Goal: Find specific page/section: Find specific page/section

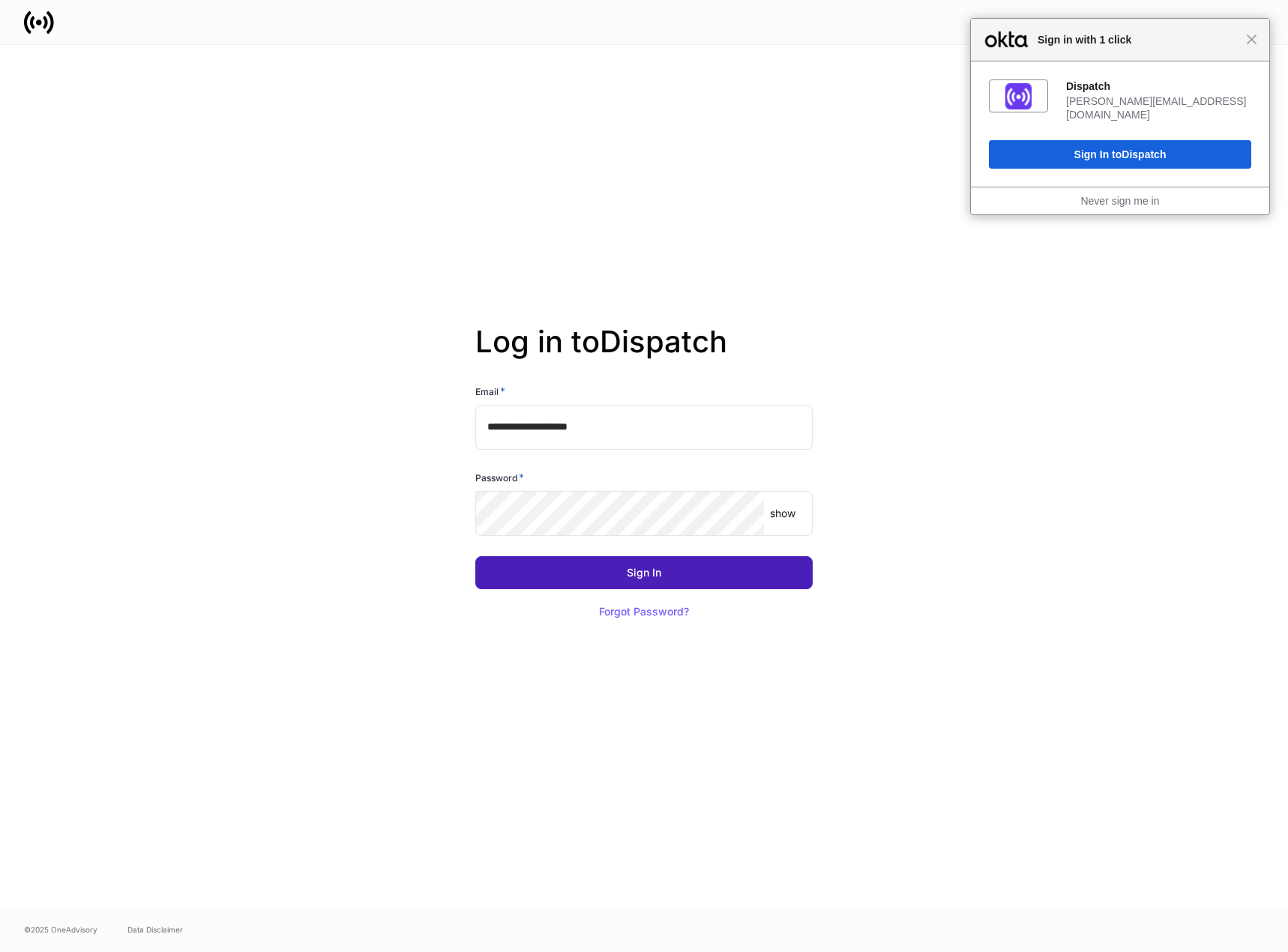
click at [620, 574] on button "Sign In" at bounding box center [644, 572] width 338 height 33
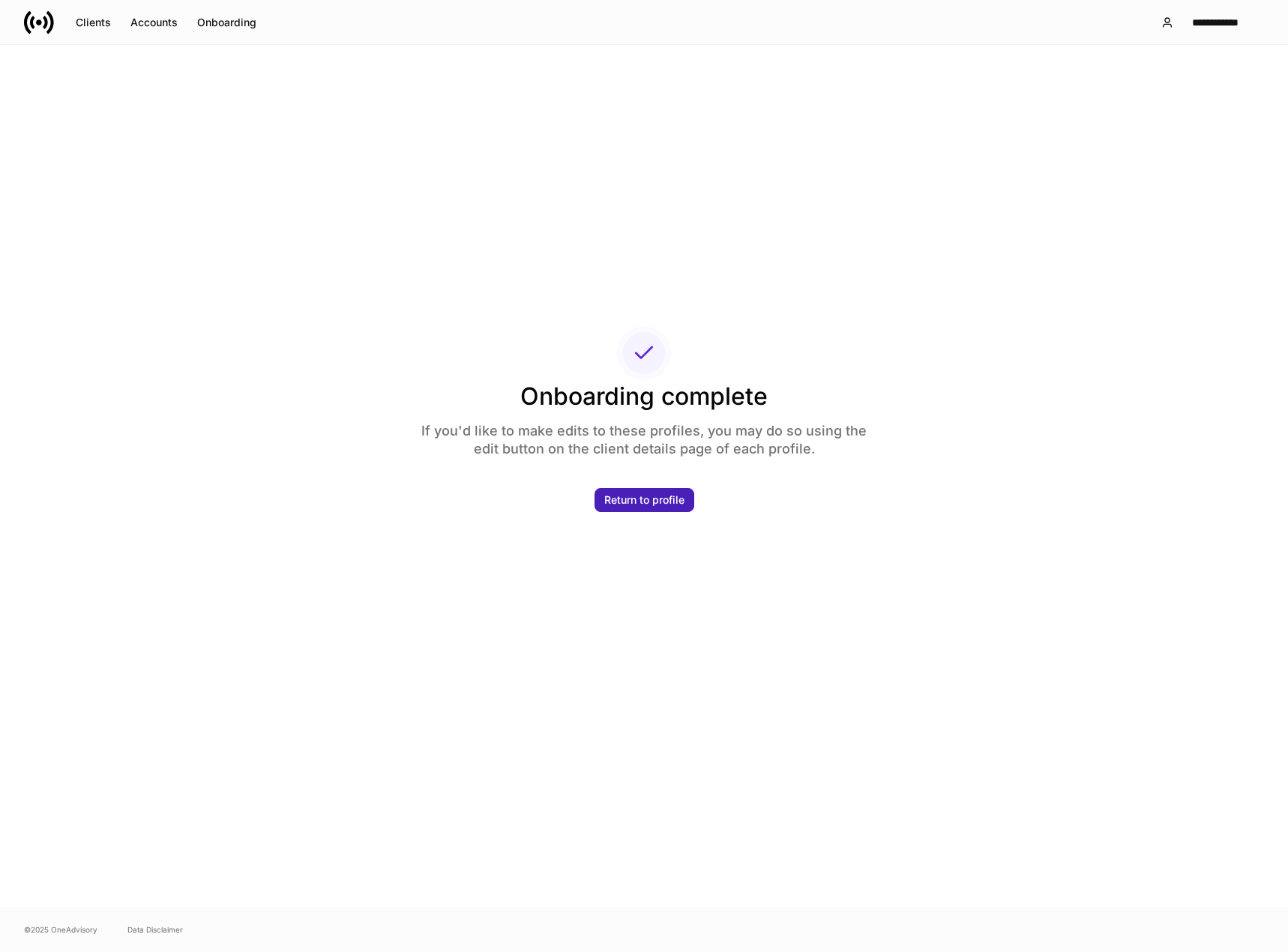
click at [659, 499] on div "Return to profile" at bounding box center [644, 500] width 80 height 10
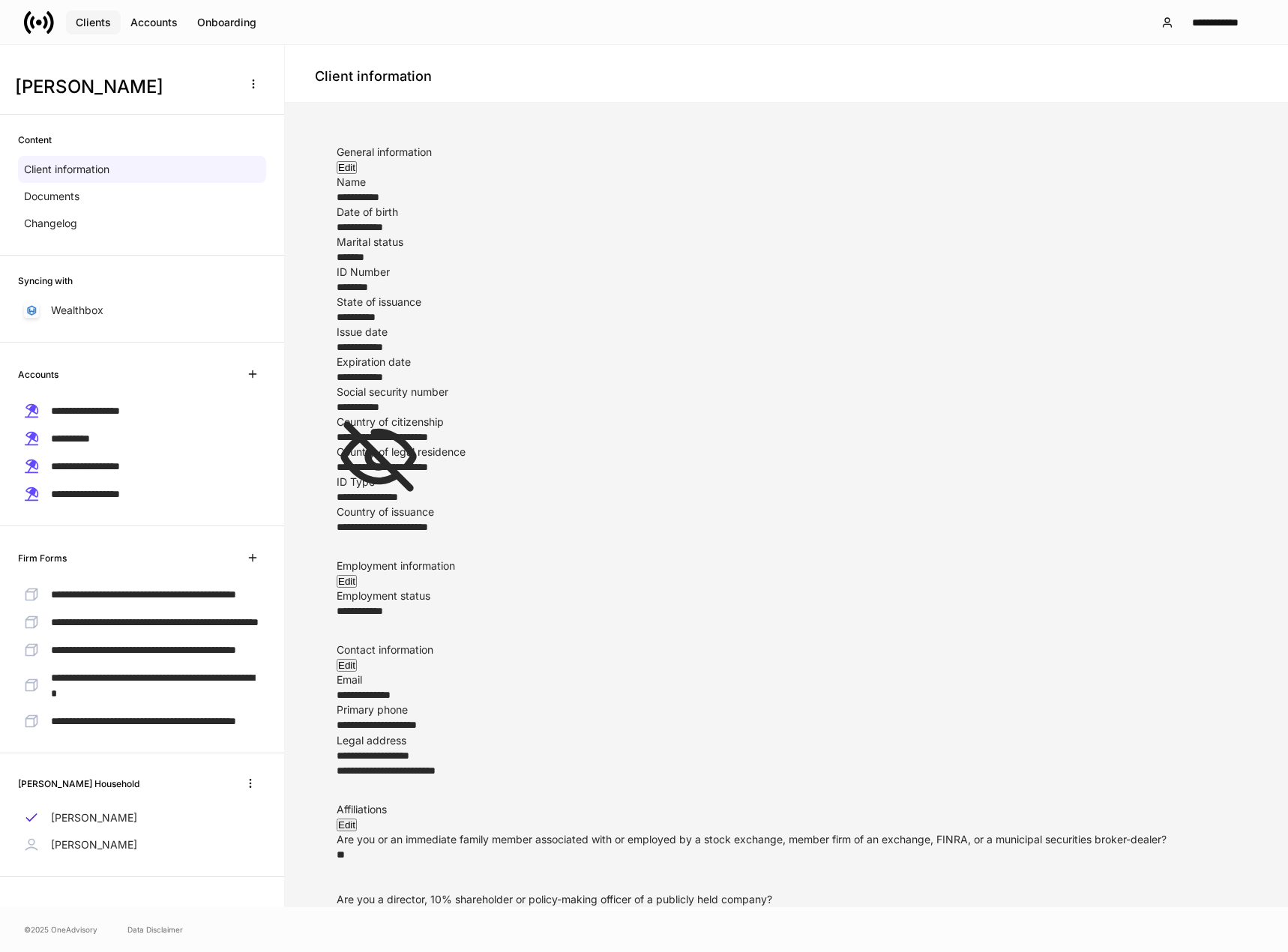
click at [100, 19] on div "Clients" at bounding box center [93, 22] width 35 height 10
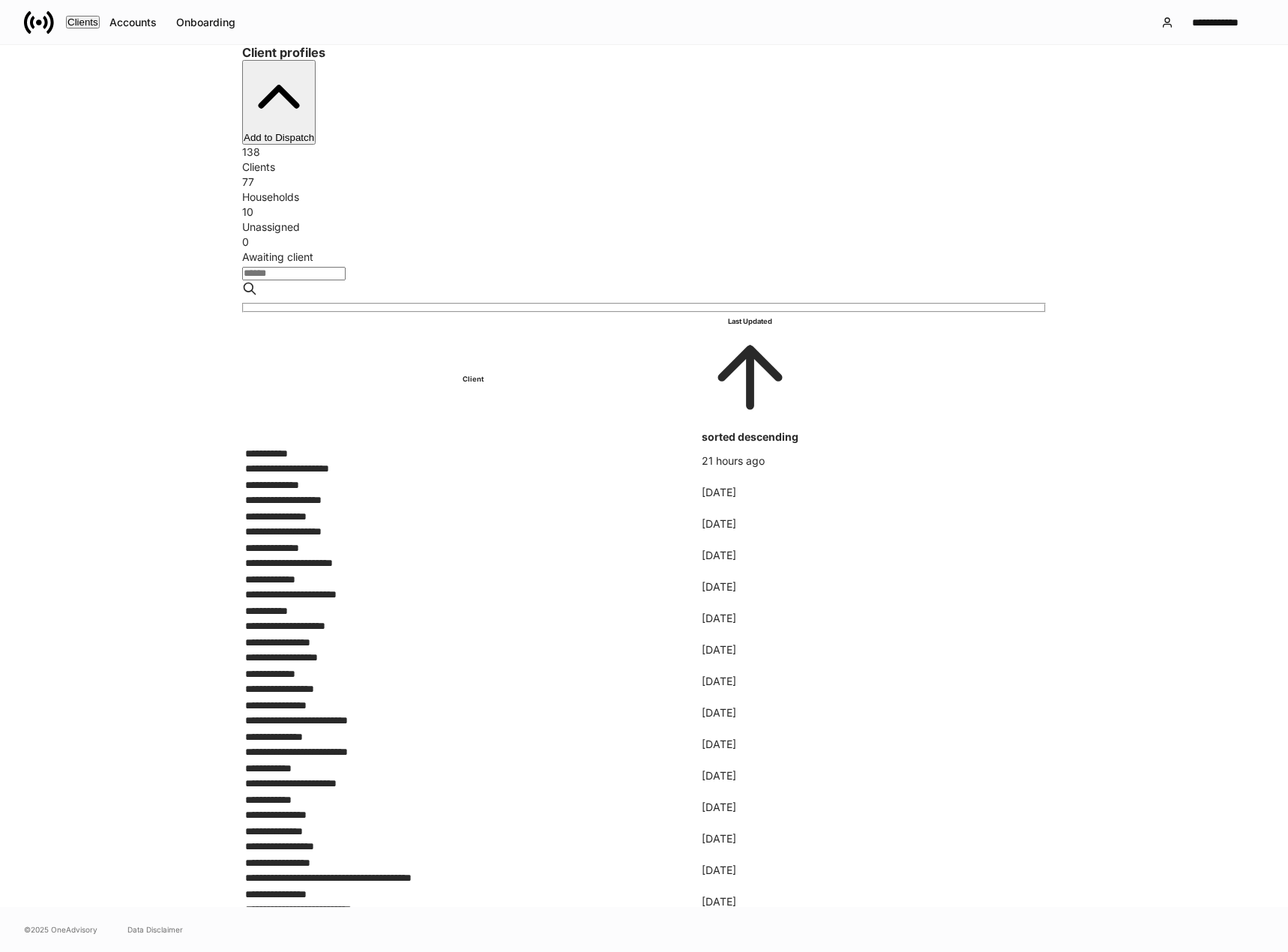
click at [485, 190] on div "Households" at bounding box center [644, 197] width 804 height 15
click at [478, 190] on div "Households" at bounding box center [644, 197] width 804 height 15
click at [683, 220] on div "Unassigned" at bounding box center [644, 227] width 804 height 15
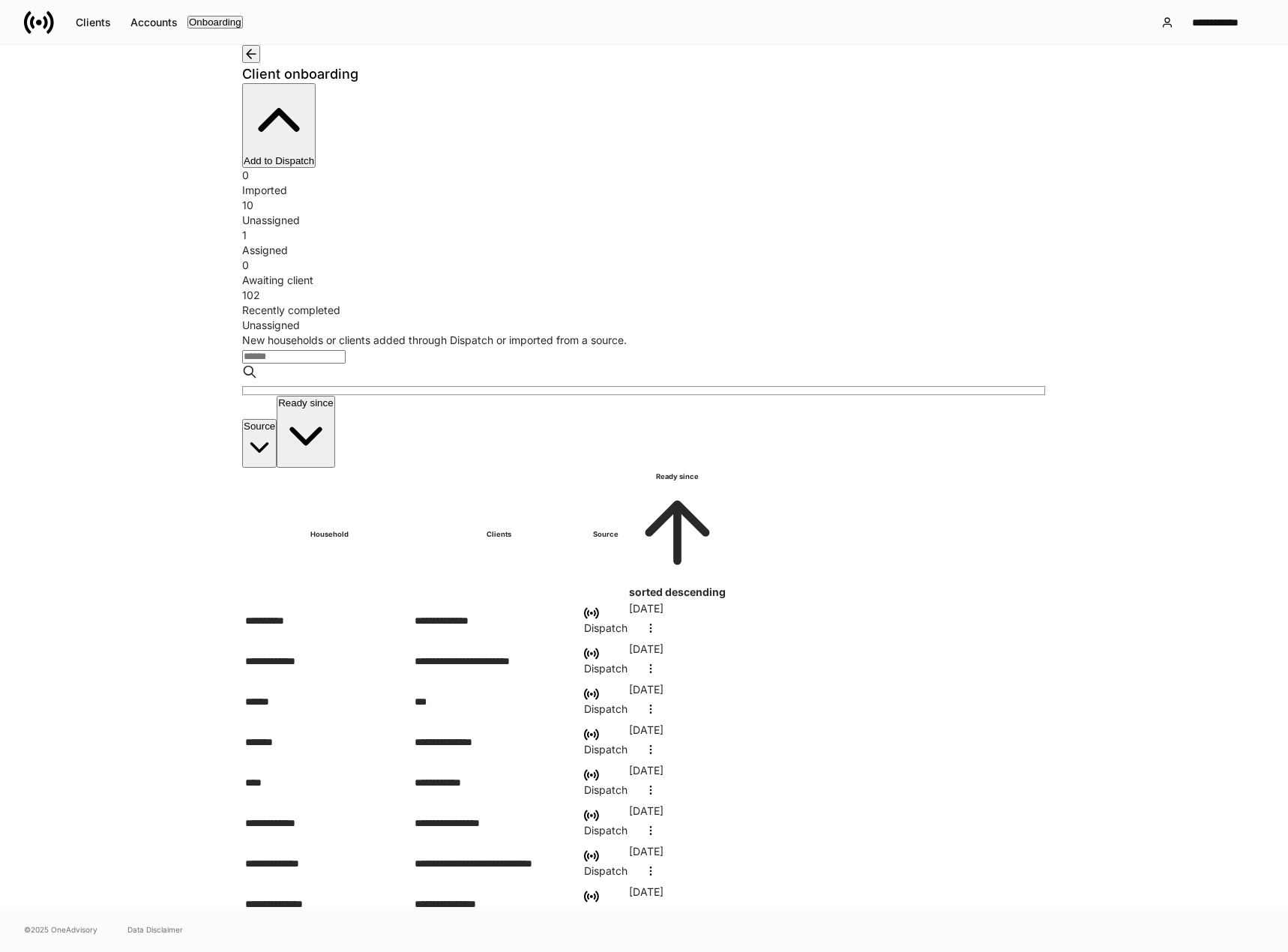
click at [601, 243] on div "Assigned" at bounding box center [644, 250] width 804 height 15
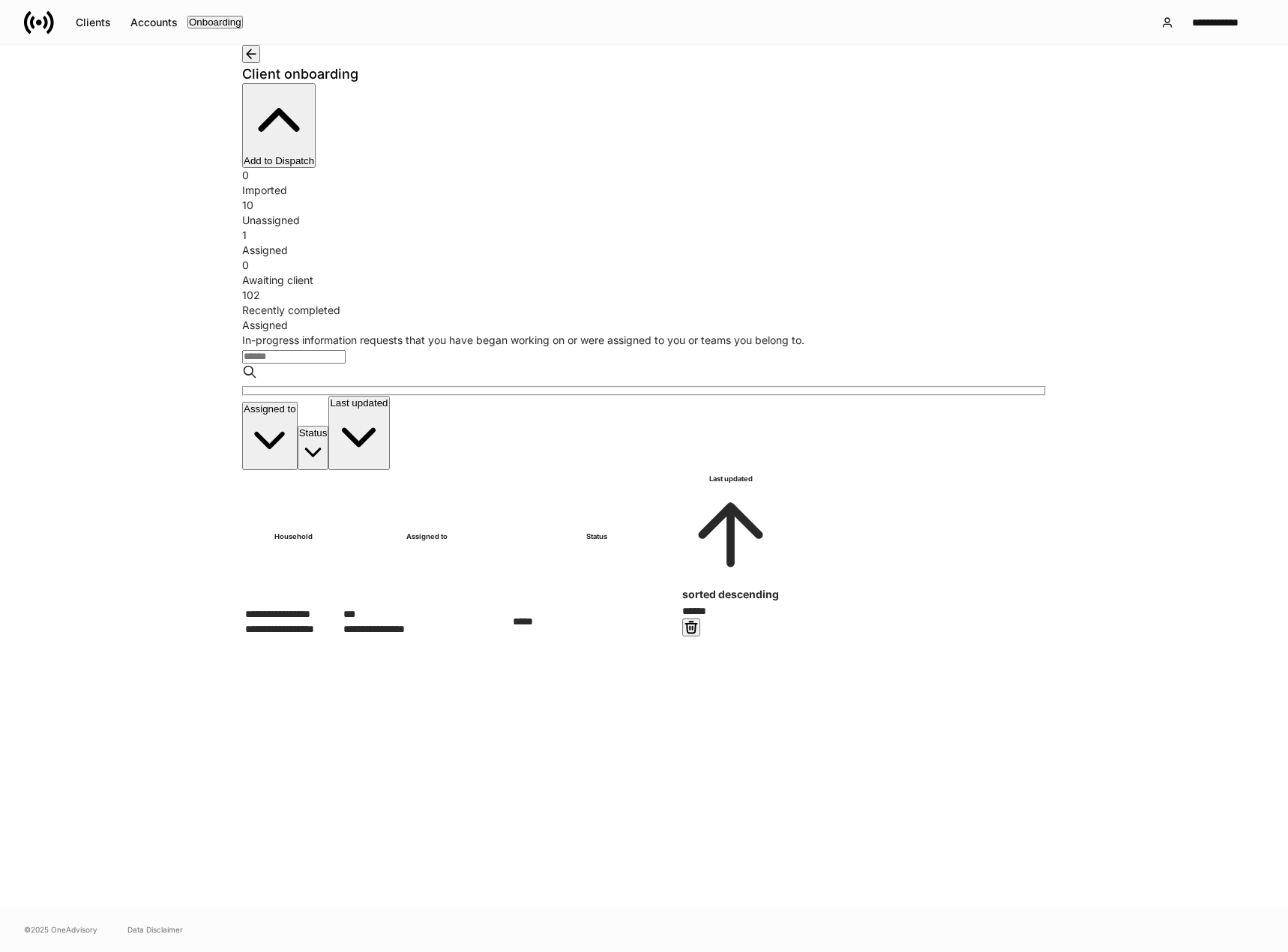
click at [436, 213] on div "Unassigned" at bounding box center [644, 220] width 804 height 15
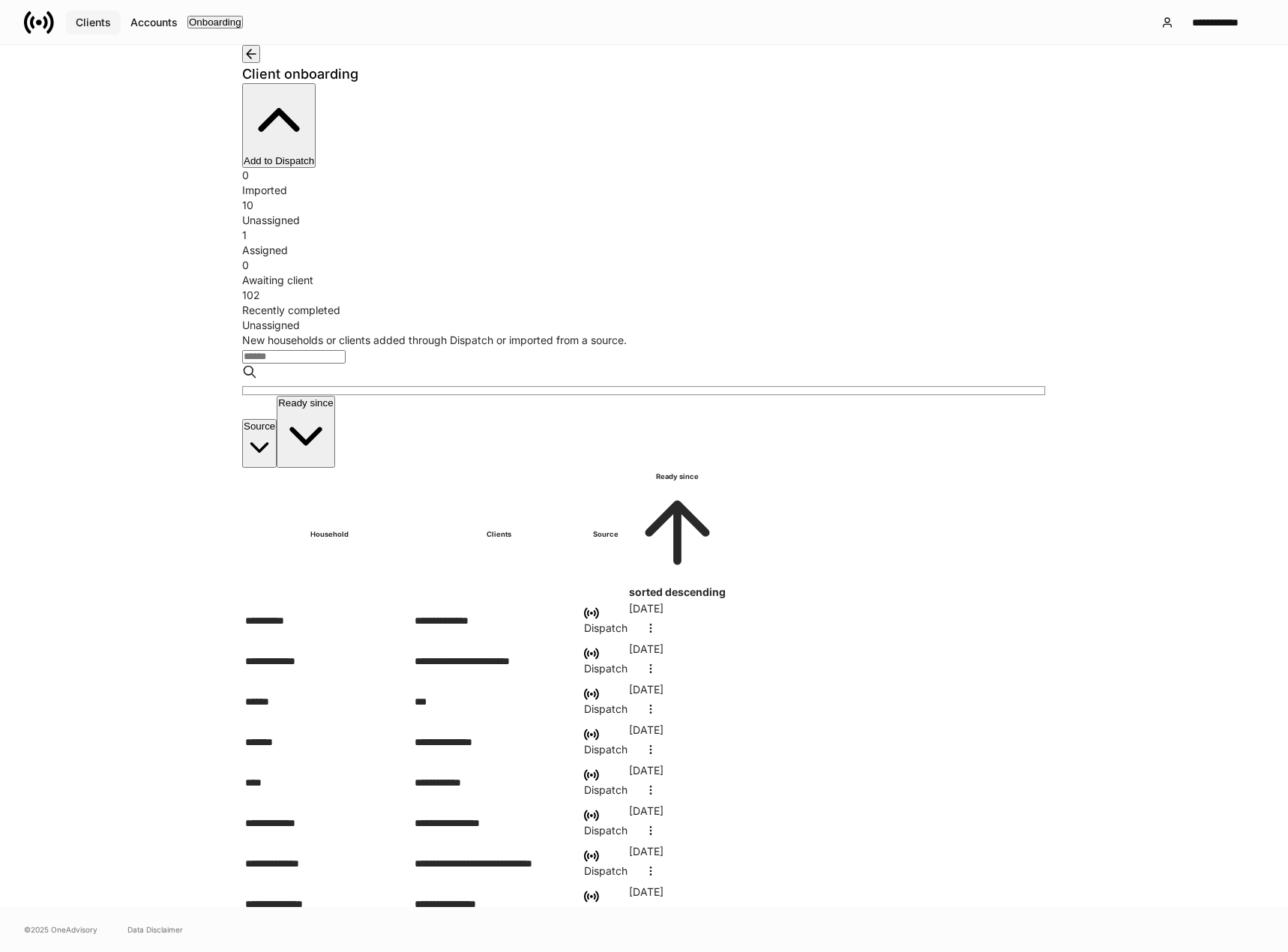
click at [96, 19] on div "Clients" at bounding box center [93, 22] width 35 height 10
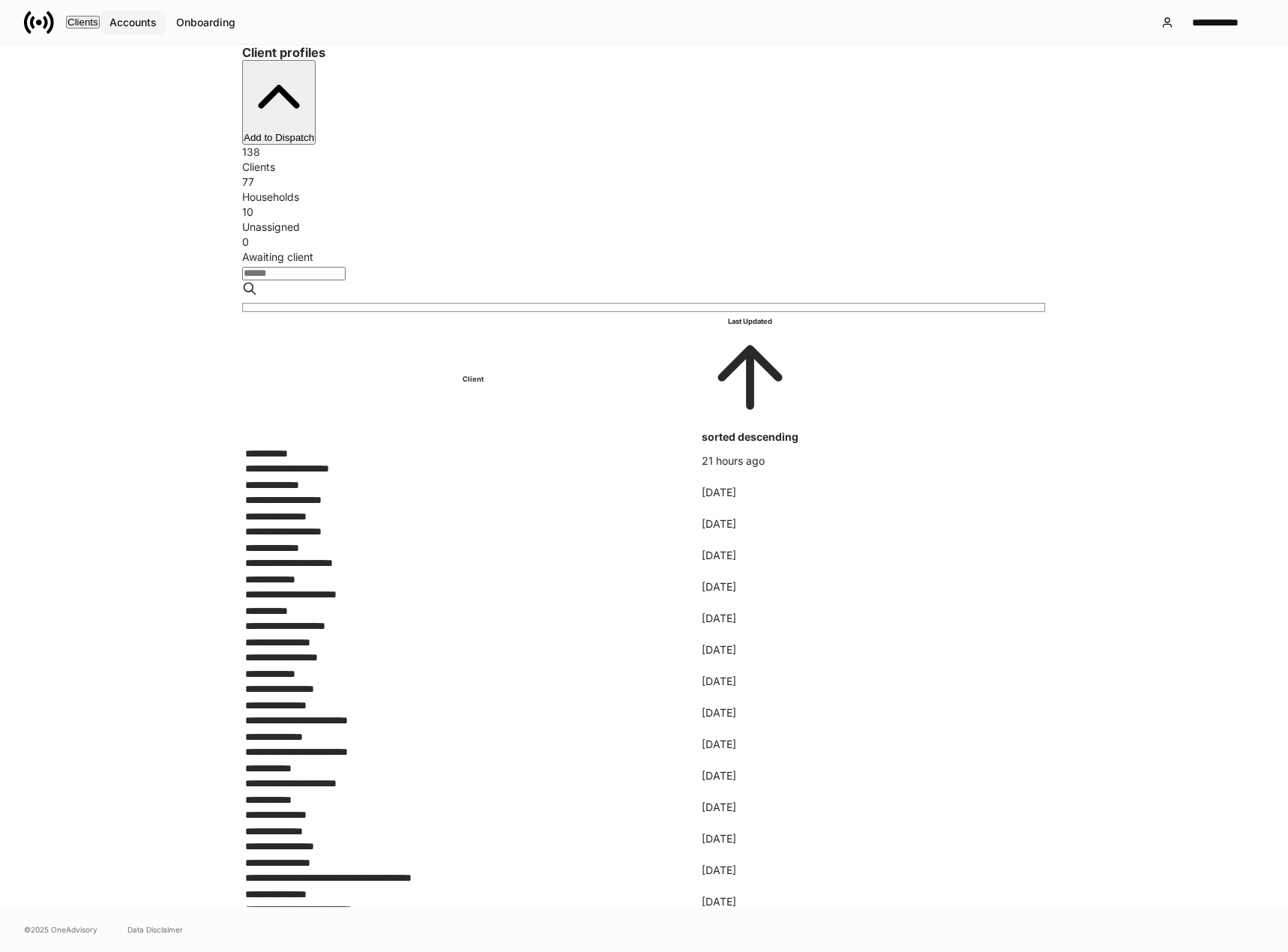
click at [147, 22] on div "Accounts" at bounding box center [132, 22] width 47 height 10
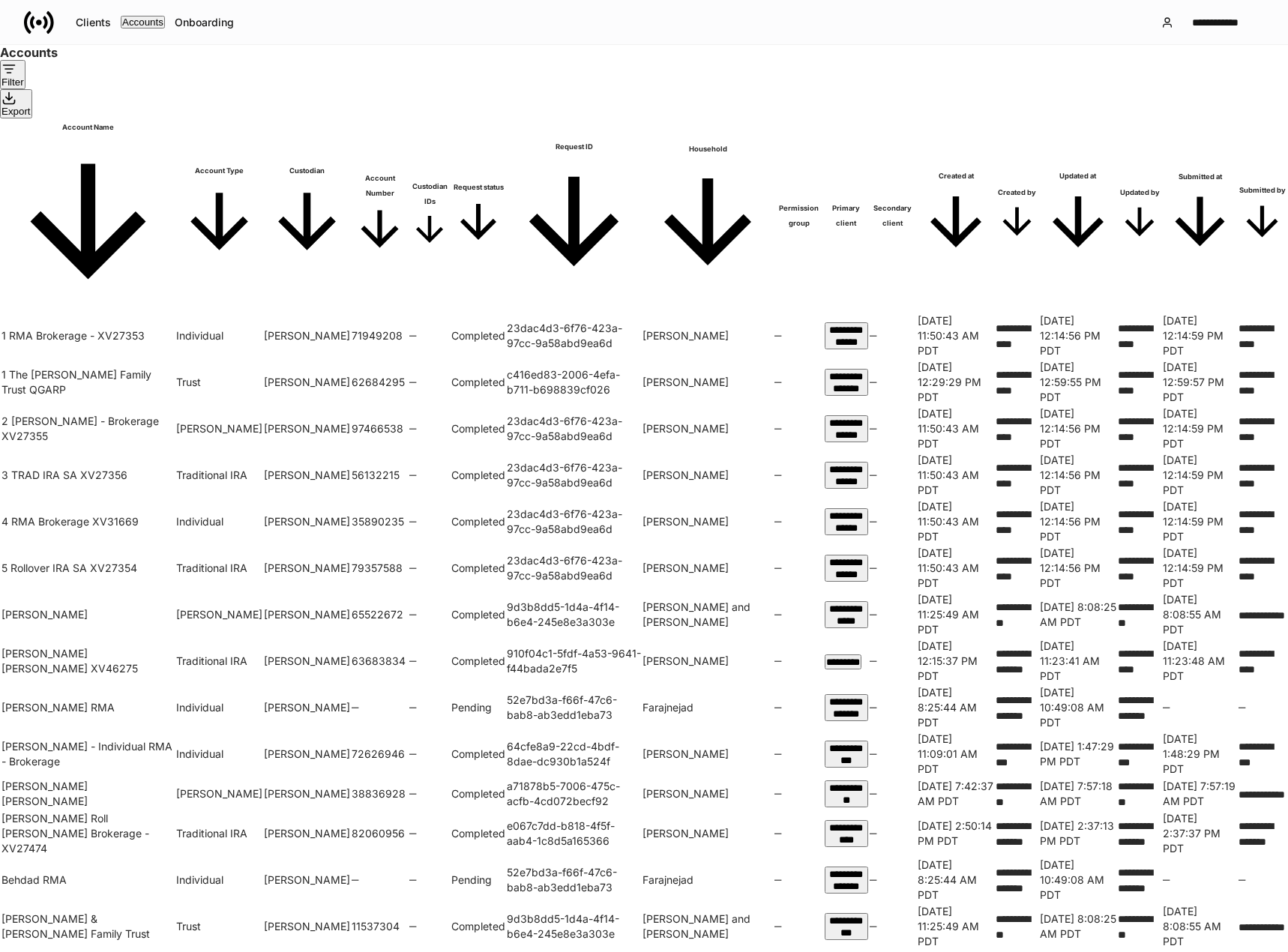
click at [24, 88] on div "Filter" at bounding box center [13, 74] width 22 height 26
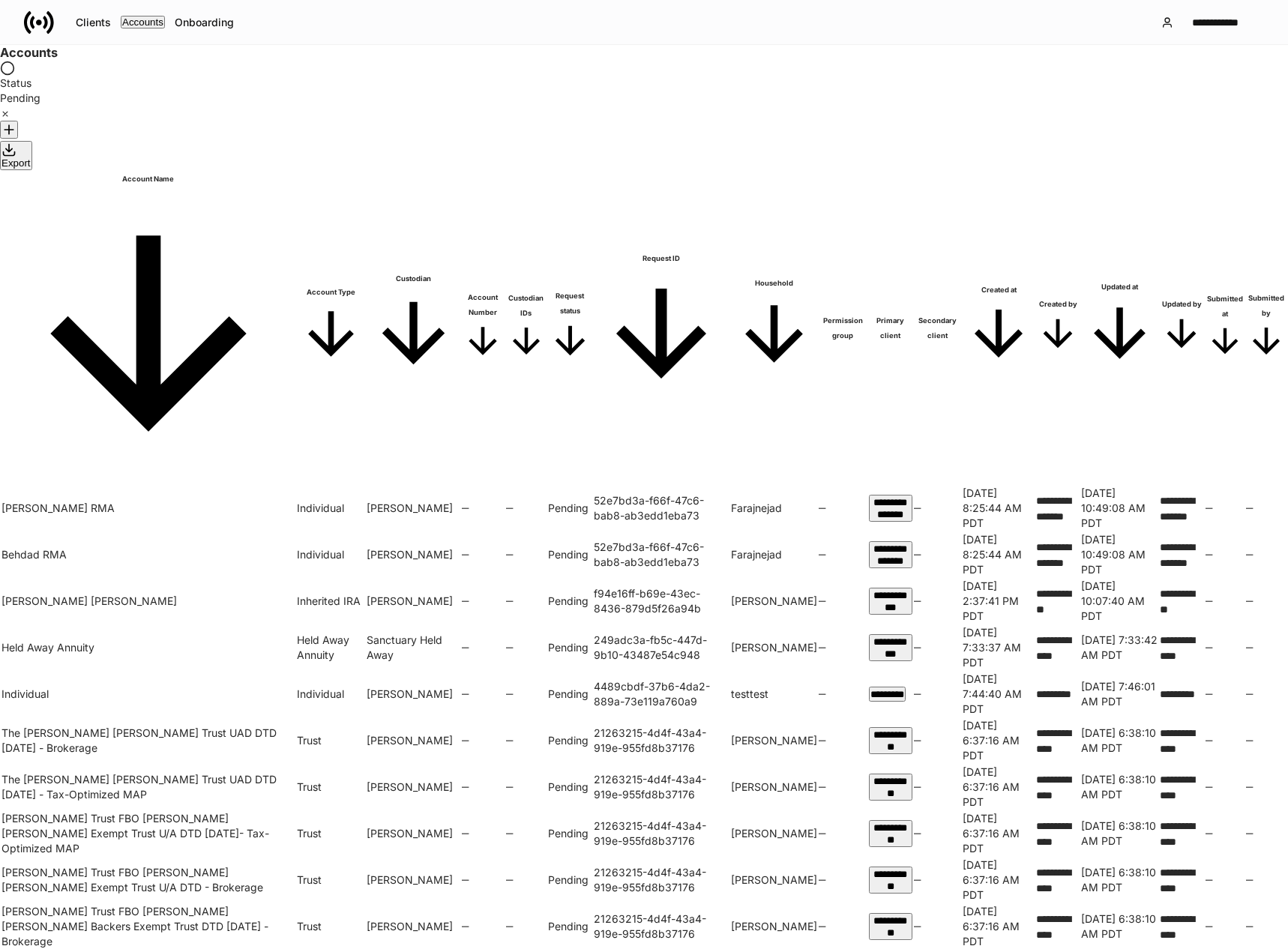
click at [89, 951] on div at bounding box center [644, 952] width 1288 height 0
click at [89, 22] on div "Clients" at bounding box center [93, 22] width 35 height 10
